Goal: Task Accomplishment & Management: Complete application form

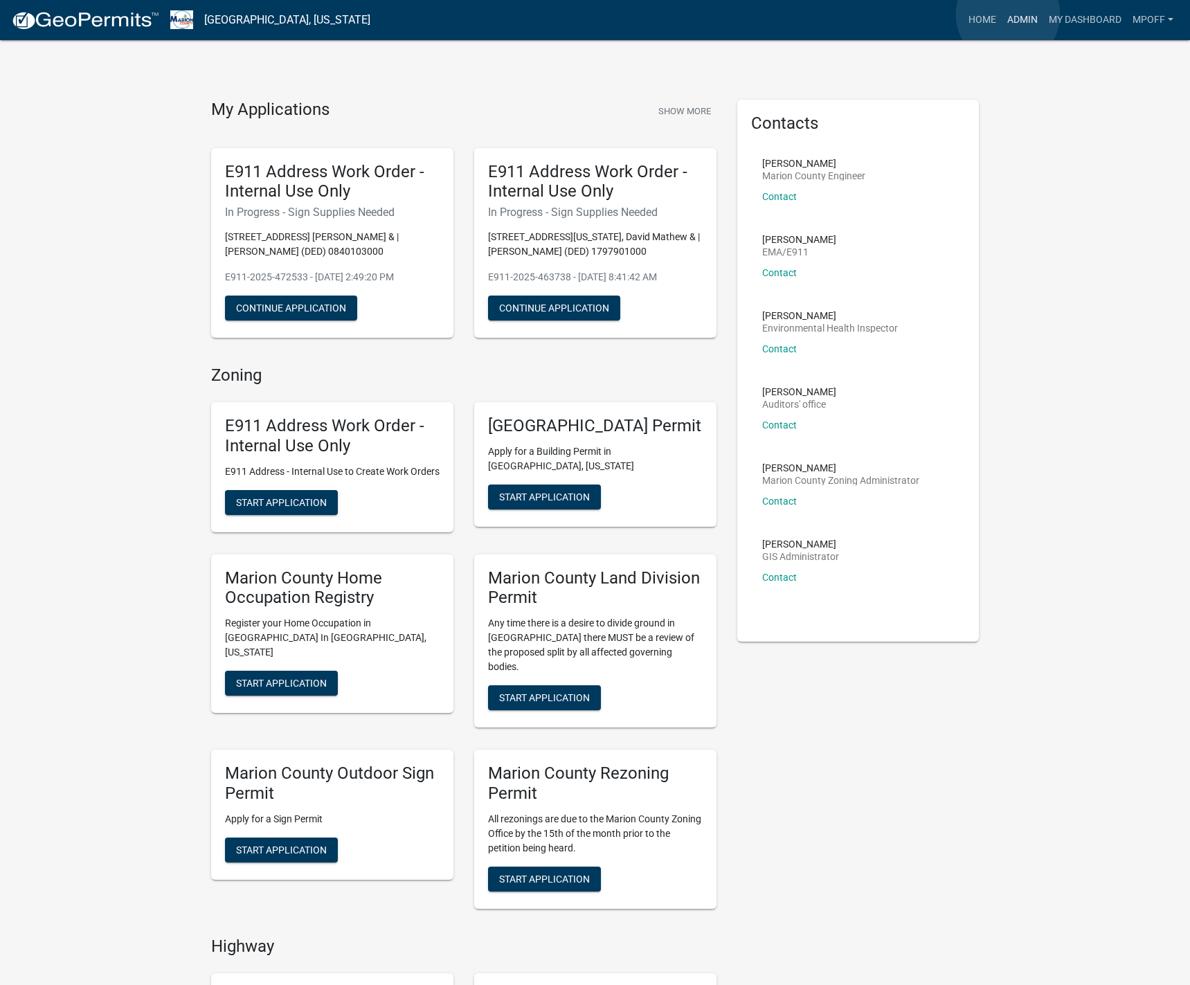
click at [1008, 15] on link "Admin" at bounding box center [1022, 20] width 42 height 26
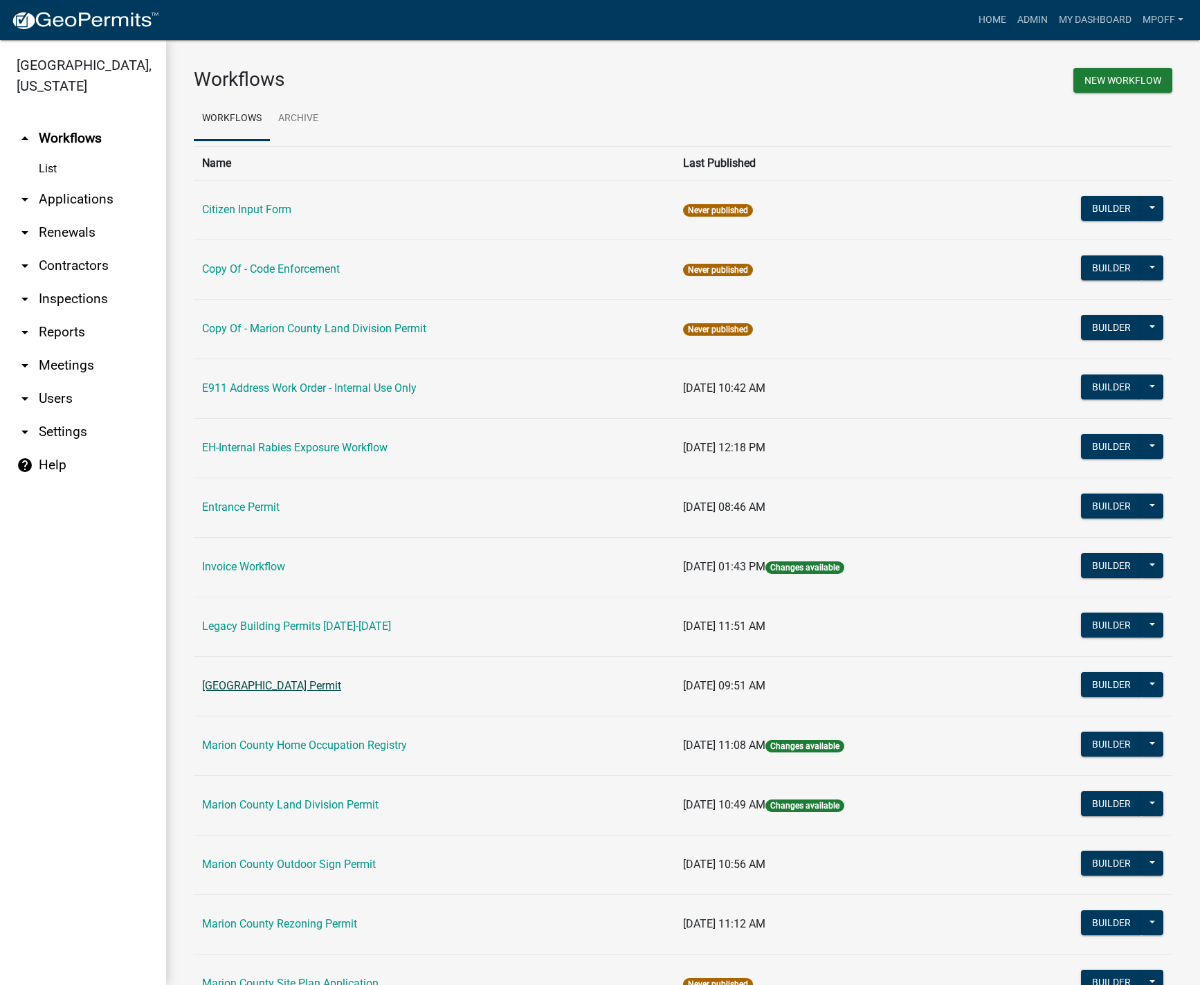
click at [273, 686] on link "[GEOGRAPHIC_DATA] Permit" at bounding box center [271, 685] width 139 height 13
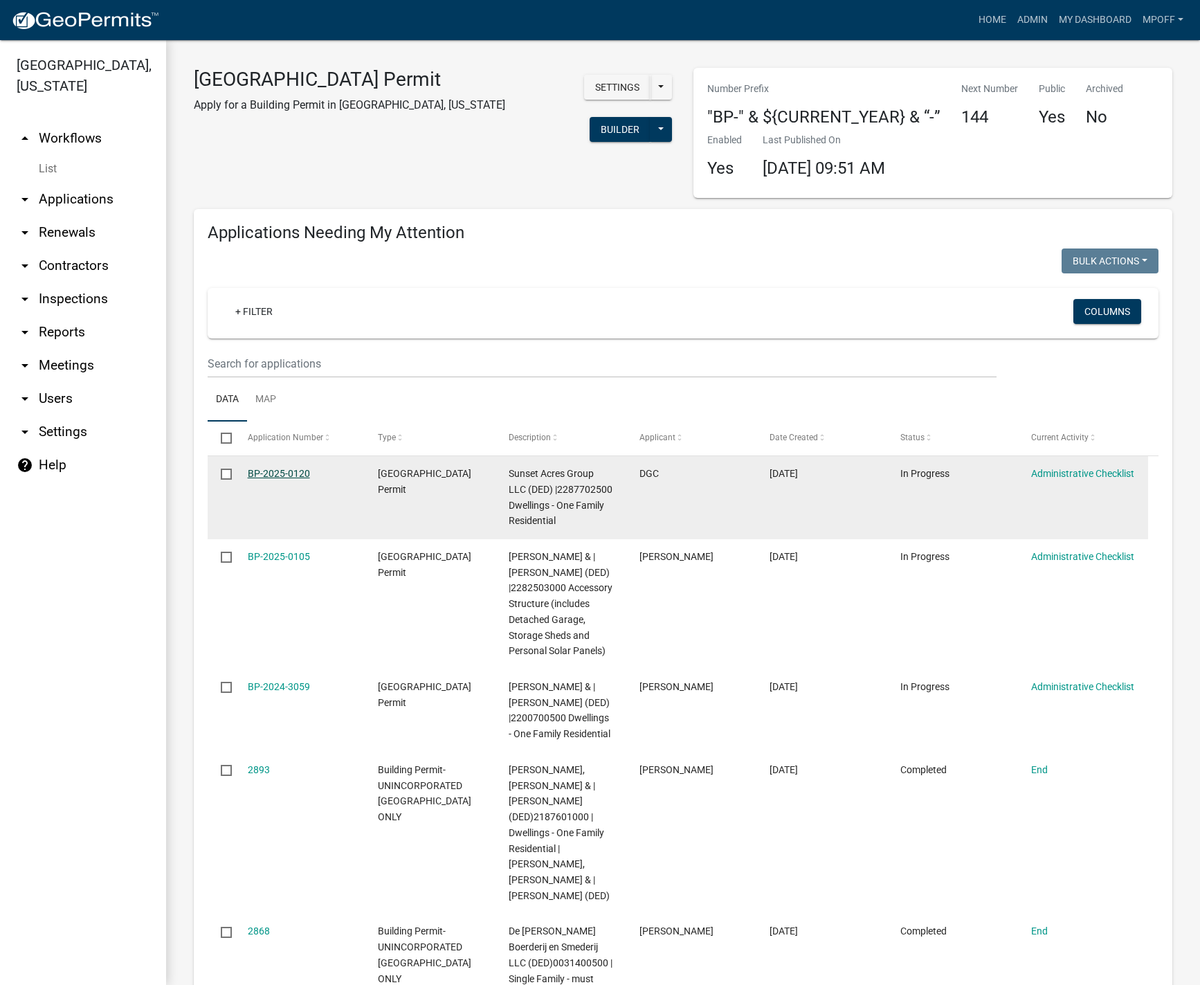
click at [269, 472] on link "BP-2025-0120" at bounding box center [279, 473] width 62 height 11
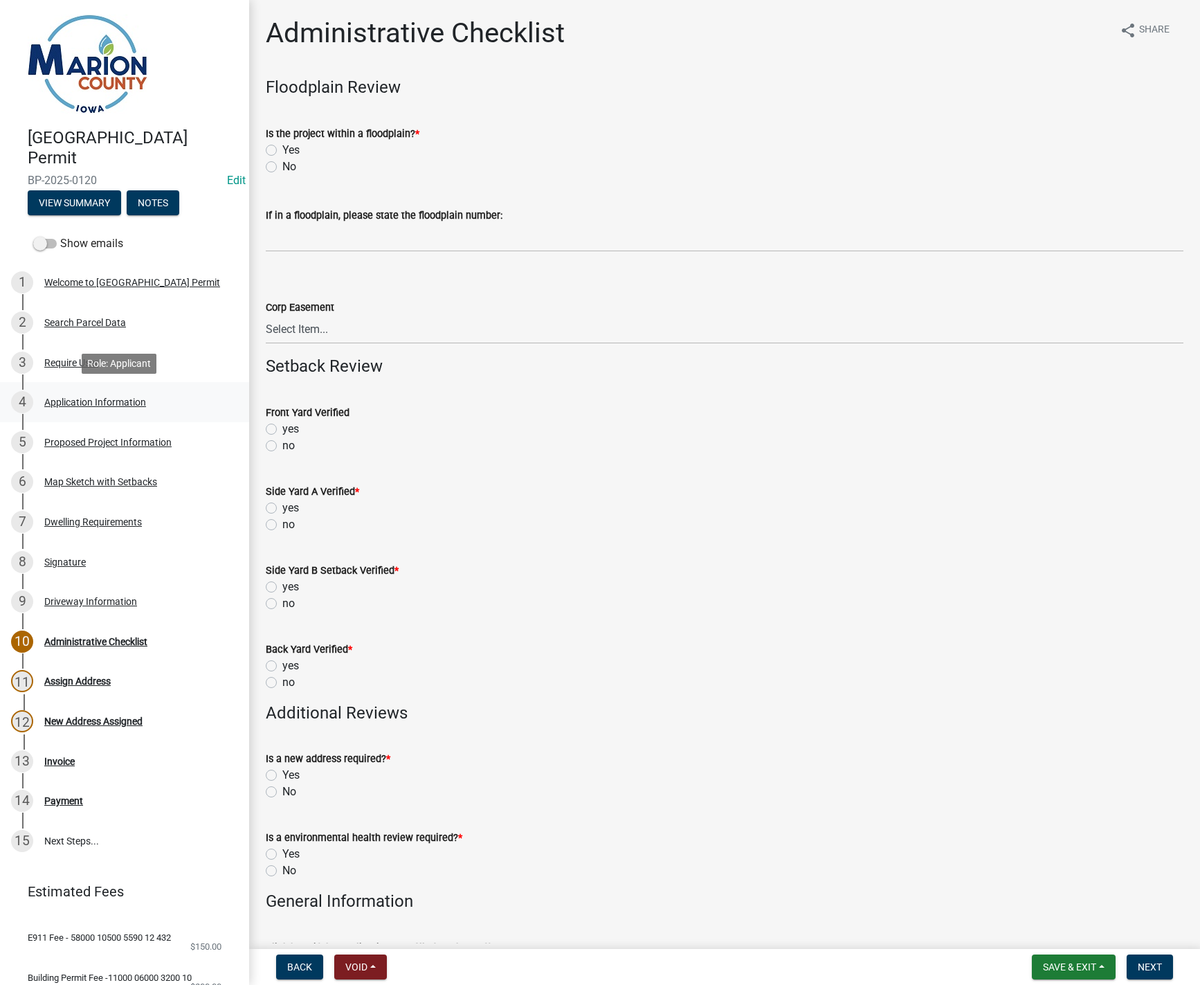
click at [80, 401] on div "Application Information" at bounding box center [95, 402] width 102 height 10
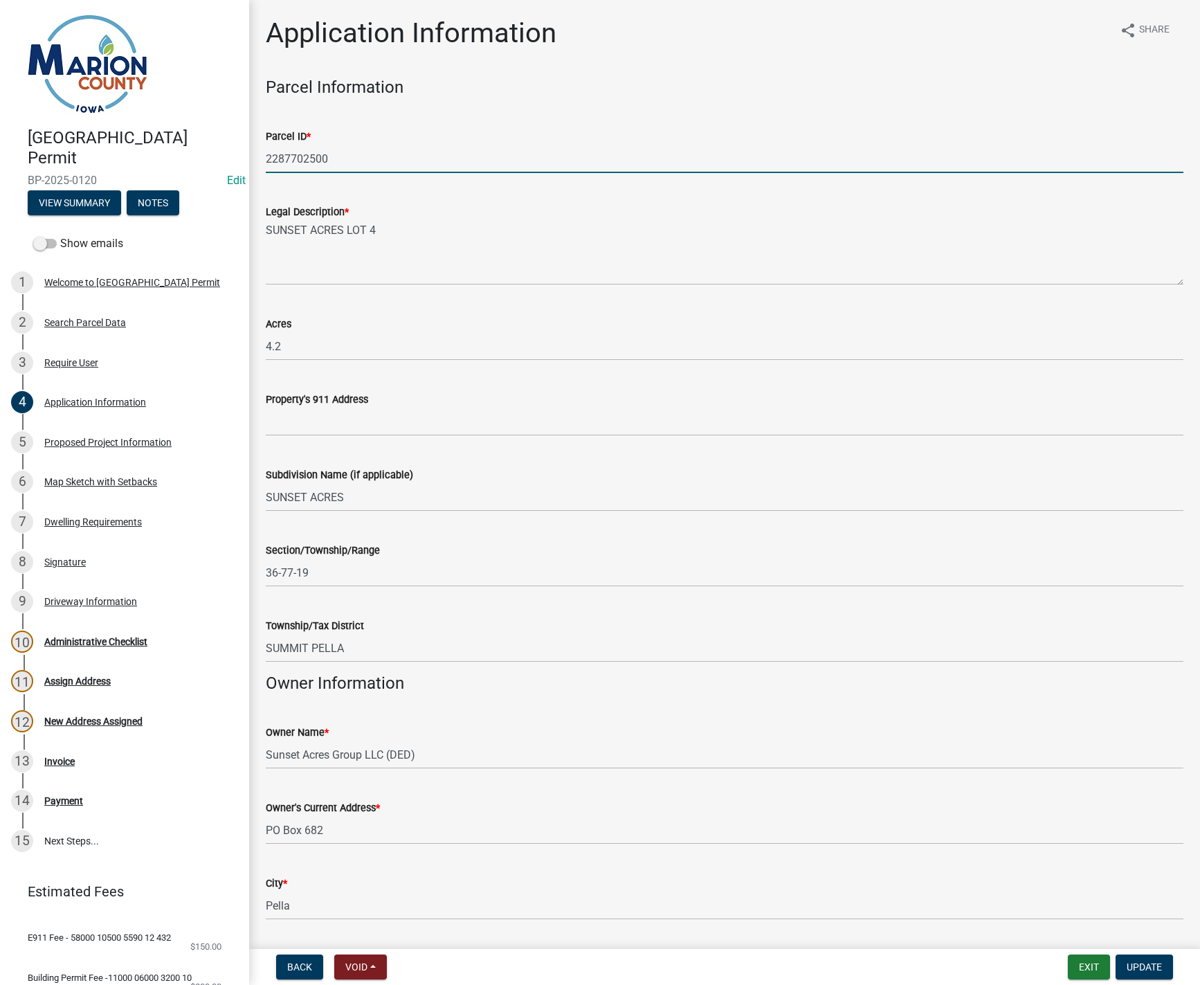
drag, startPoint x: 336, startPoint y: 161, endPoint x: 264, endPoint y: 156, distance: 71.4
click at [264, 156] on div "Parcel ID * 2287702500" at bounding box center [724, 141] width 938 height 64
paste input "2287701"
type input "2287701500"
click at [412, 233] on textarea "SUNSET ACRES LOT 4" at bounding box center [725, 252] width 918 height 65
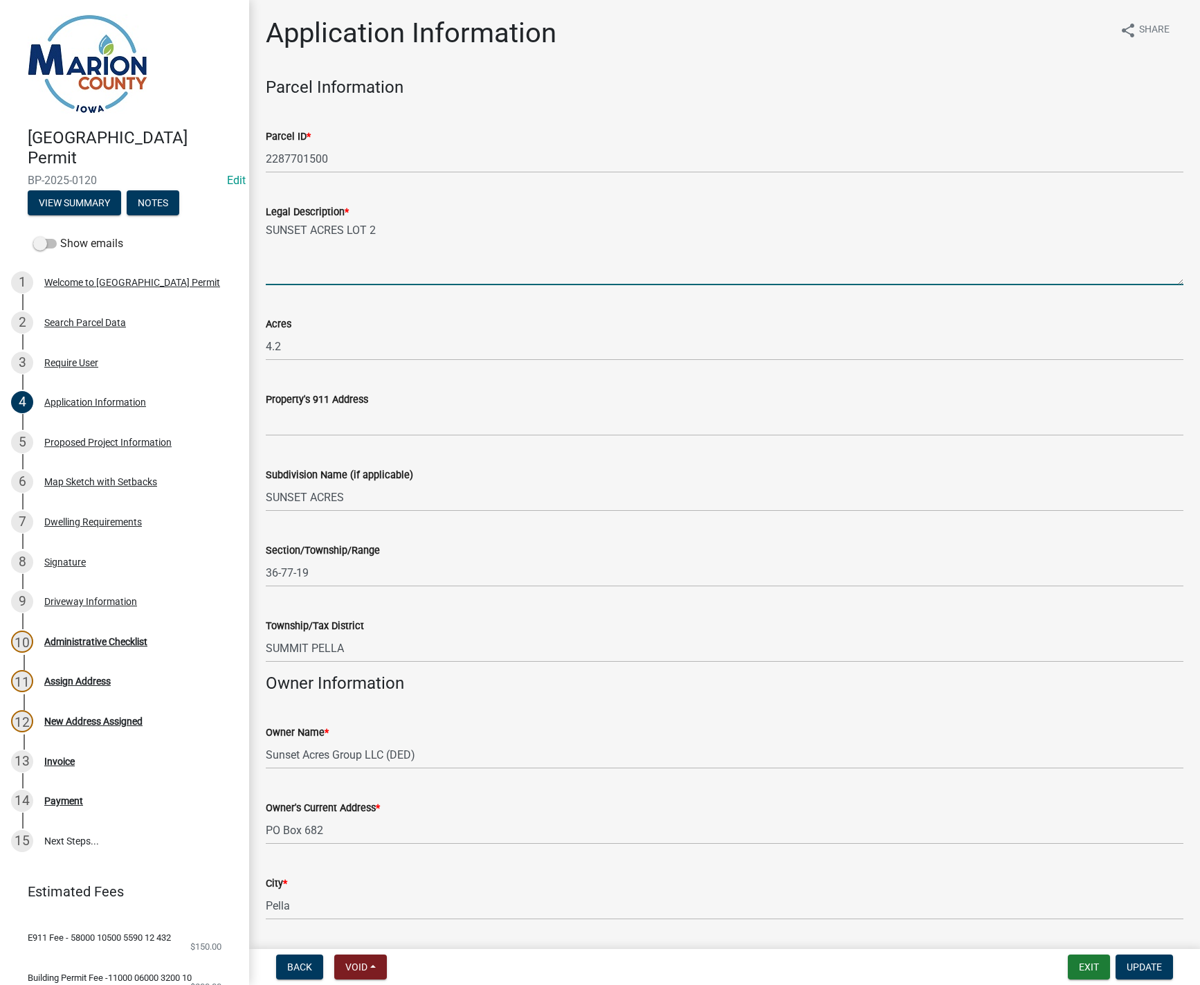
type textarea "SUNSET ACRES LOT 2"
drag, startPoint x: 296, startPoint y: 344, endPoint x: 300, endPoint y: 355, distance: 11.8
click at [297, 344] on input "4.2" at bounding box center [725, 346] width 918 height 28
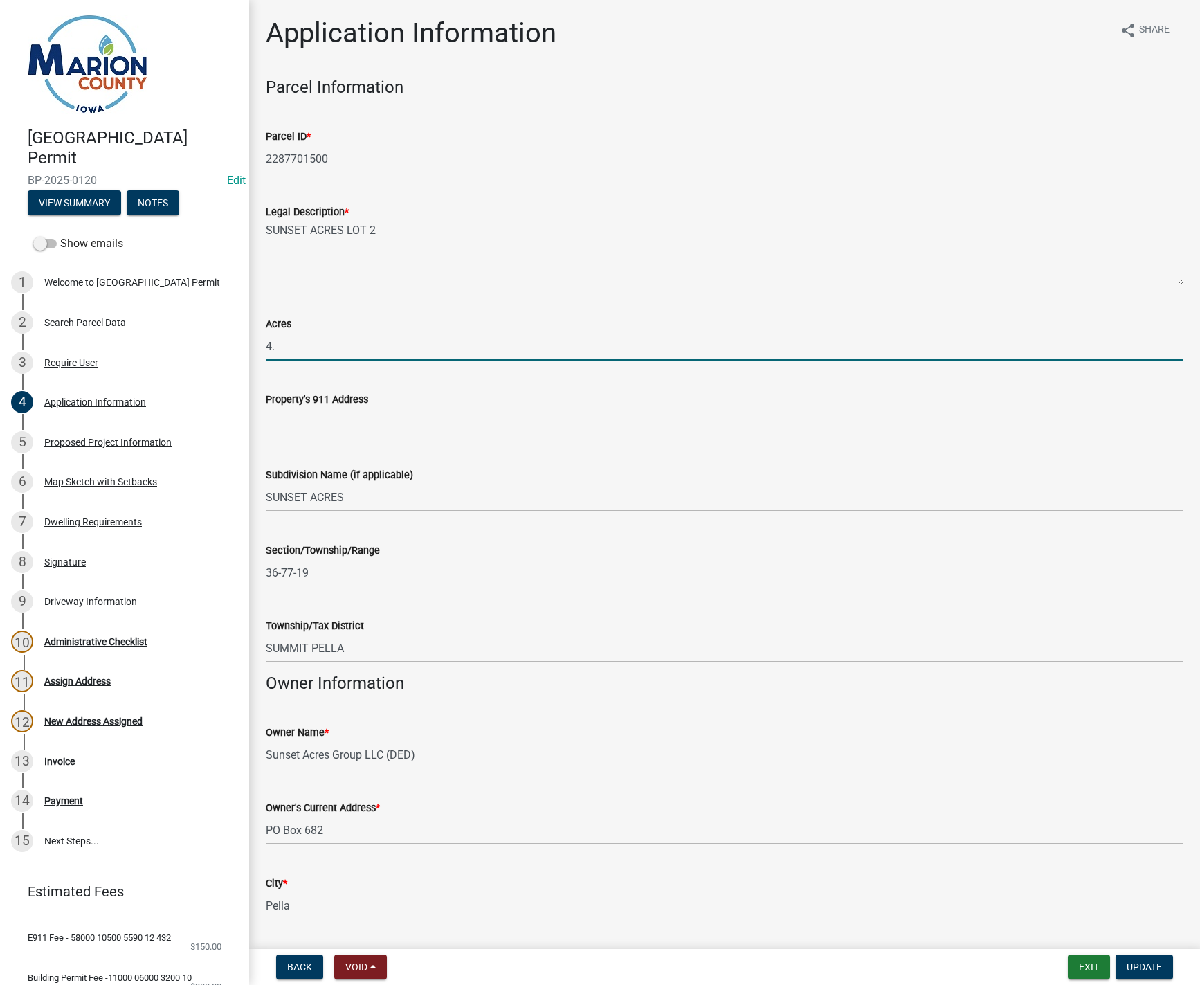
type input "4"
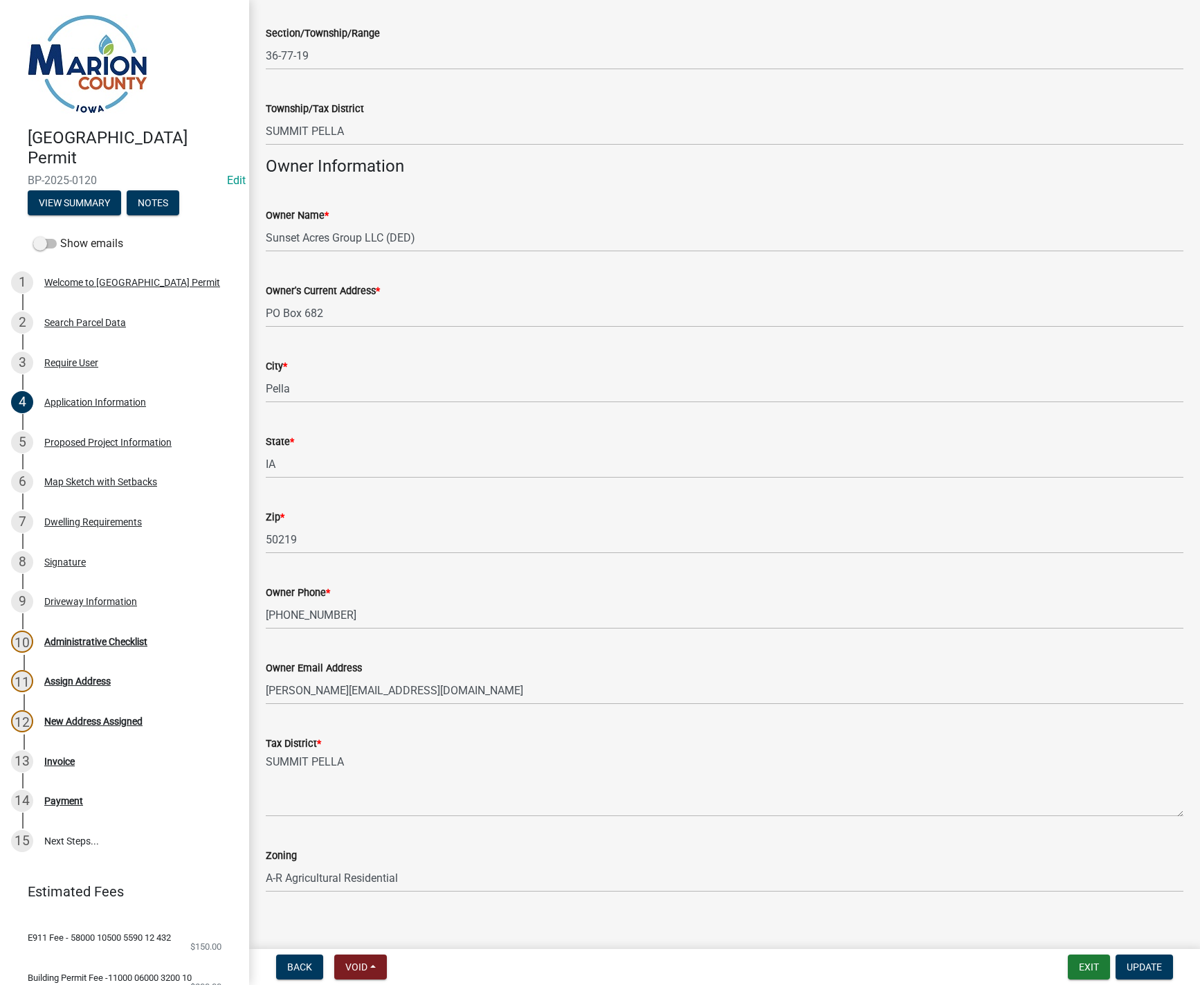
scroll to position [531, 0]
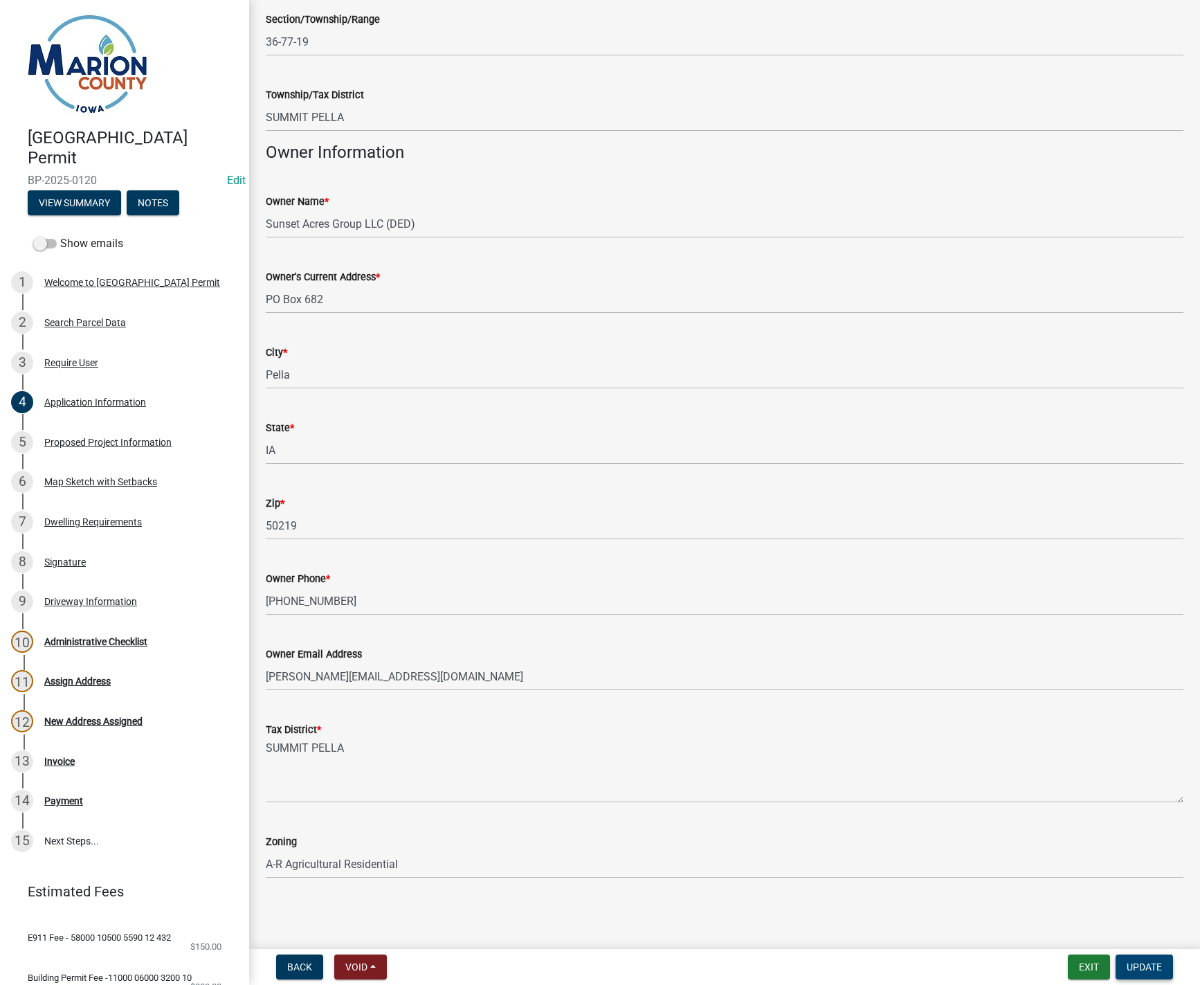
type input "3.19"
click at [1144, 974] on button "Update" at bounding box center [1144, 966] width 57 height 25
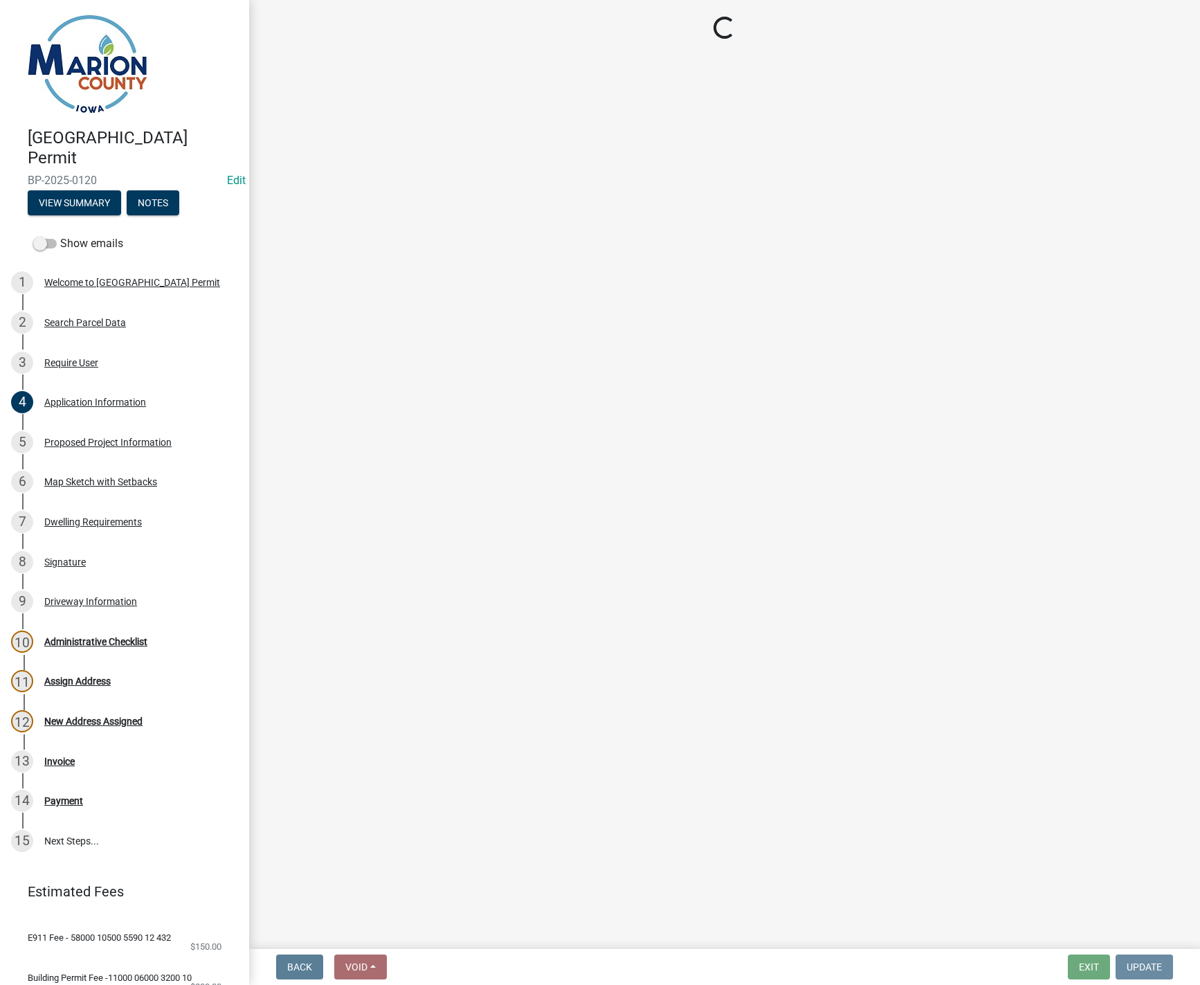
scroll to position [0, 0]
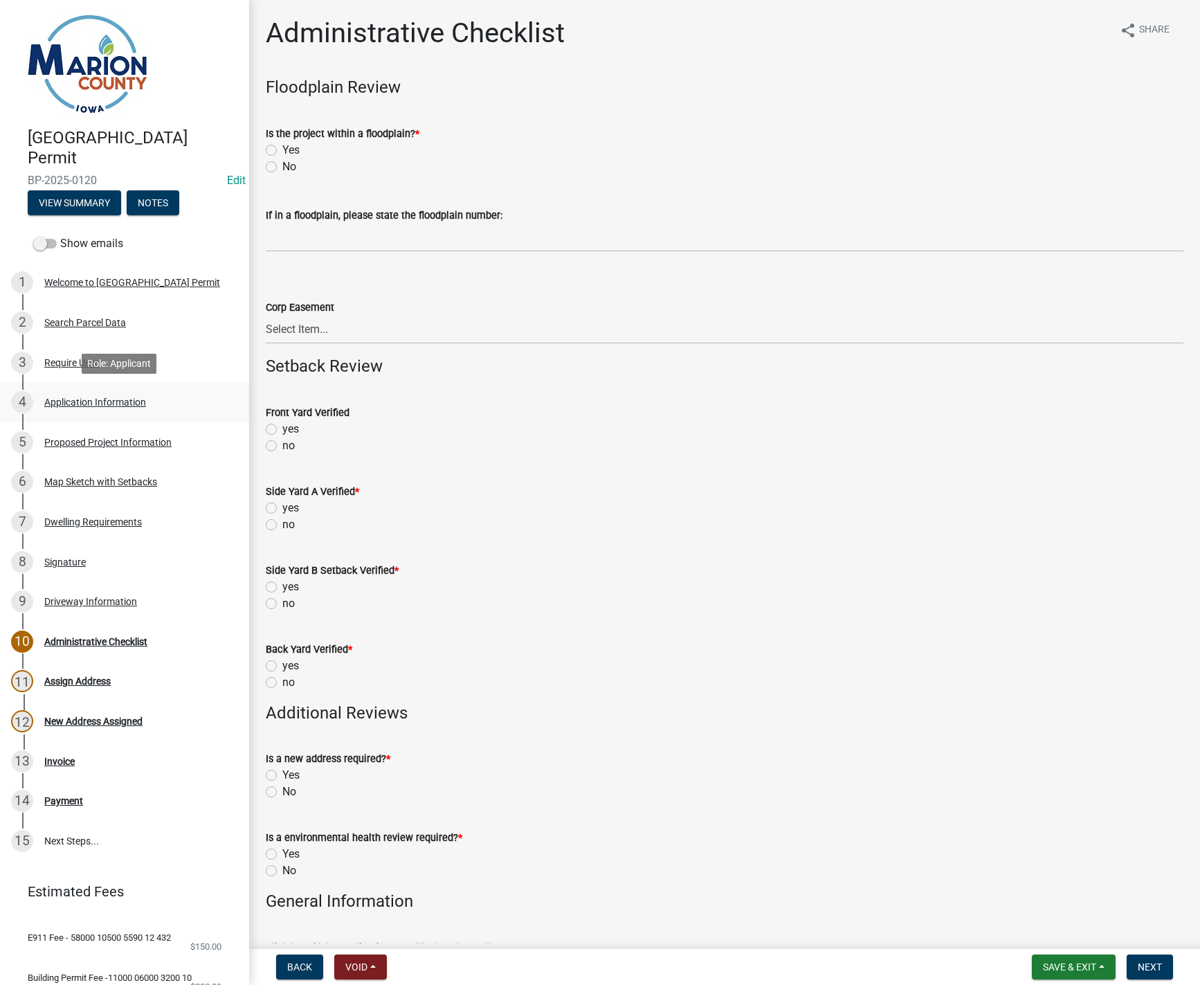
click at [80, 405] on div "Application Information" at bounding box center [95, 402] width 102 height 10
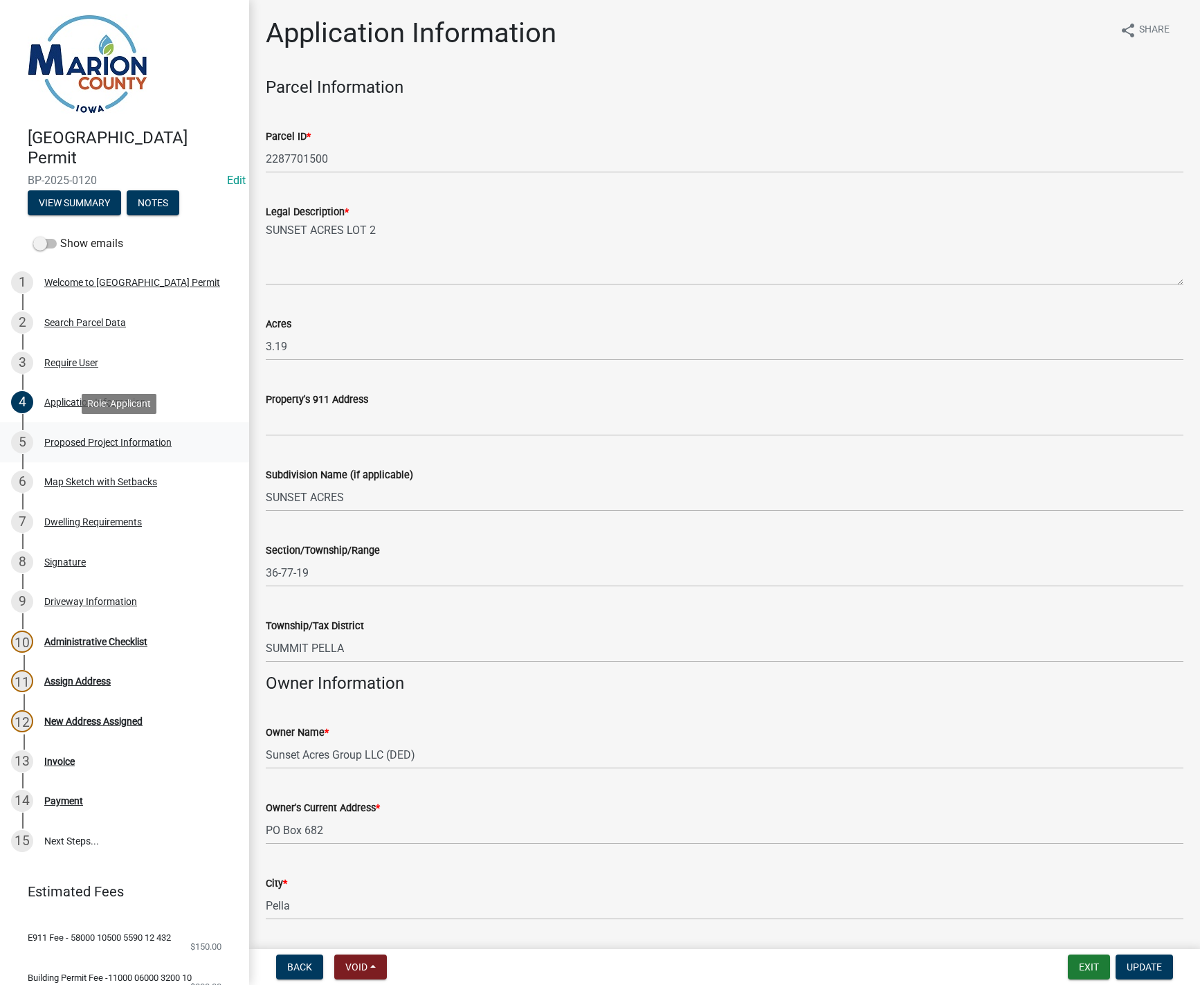
click at [100, 437] on div "Proposed Project Information" at bounding box center [107, 442] width 127 height 10
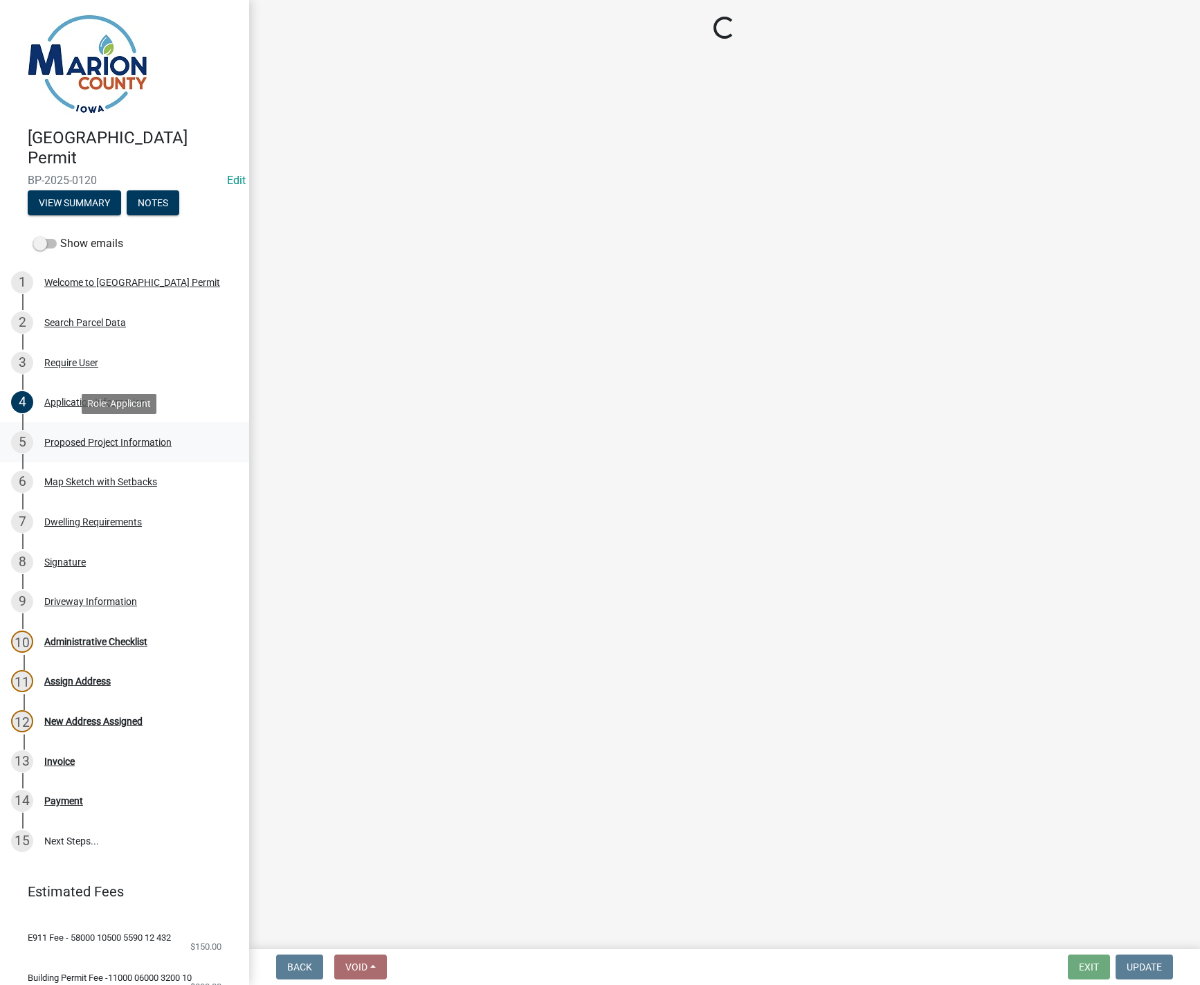
select select "ad82ad94-9bd8-43b2-a066-f5ac38fcadf5"
select select "f37e860c-a887-41e0-a466-b738e3b0a2db"
select select "065d24aa-3ada-417f-a972-92ea53cc0ddb"
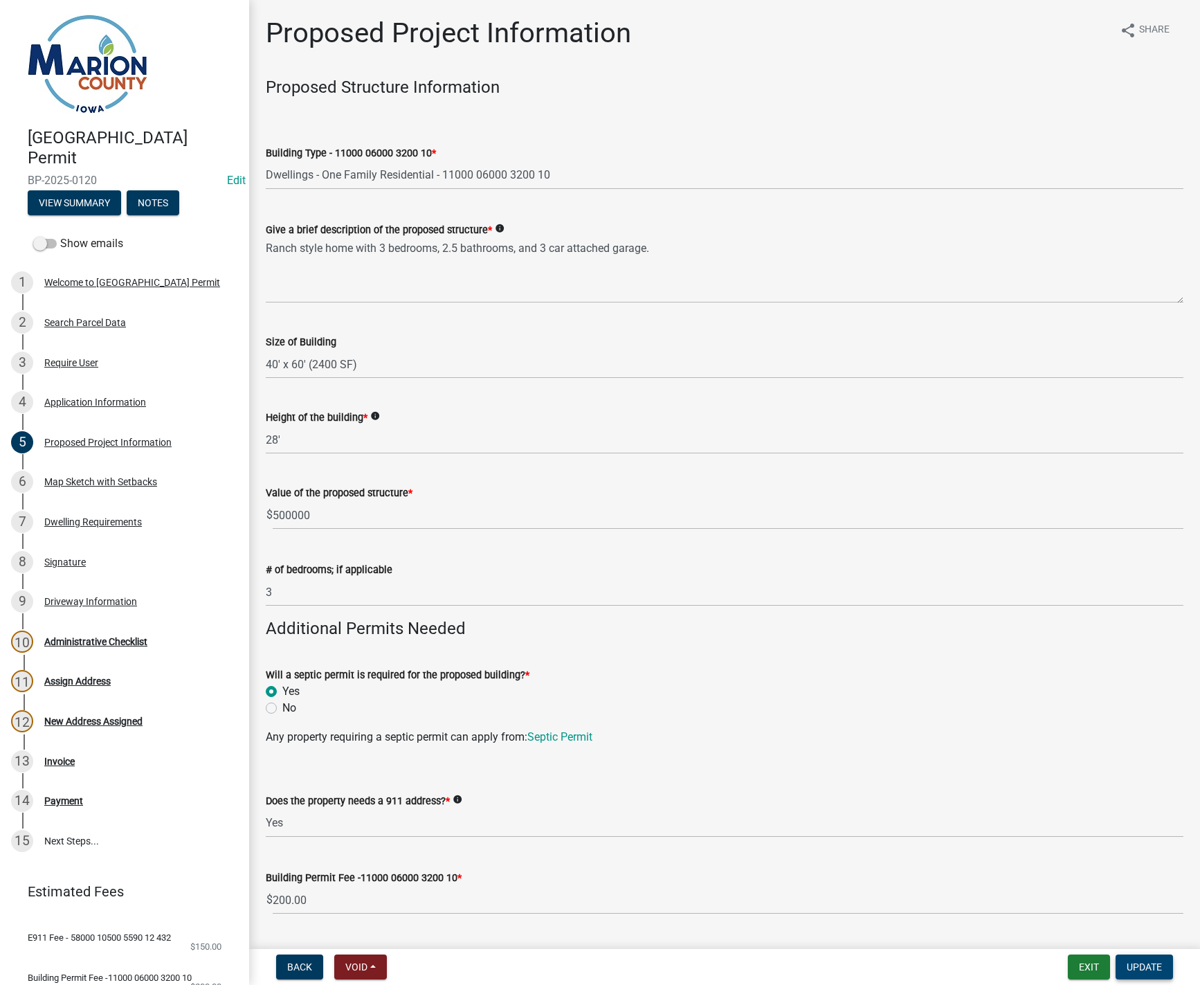
click at [1140, 969] on span "Update" at bounding box center [1144, 966] width 35 height 11
